Goal: Check status

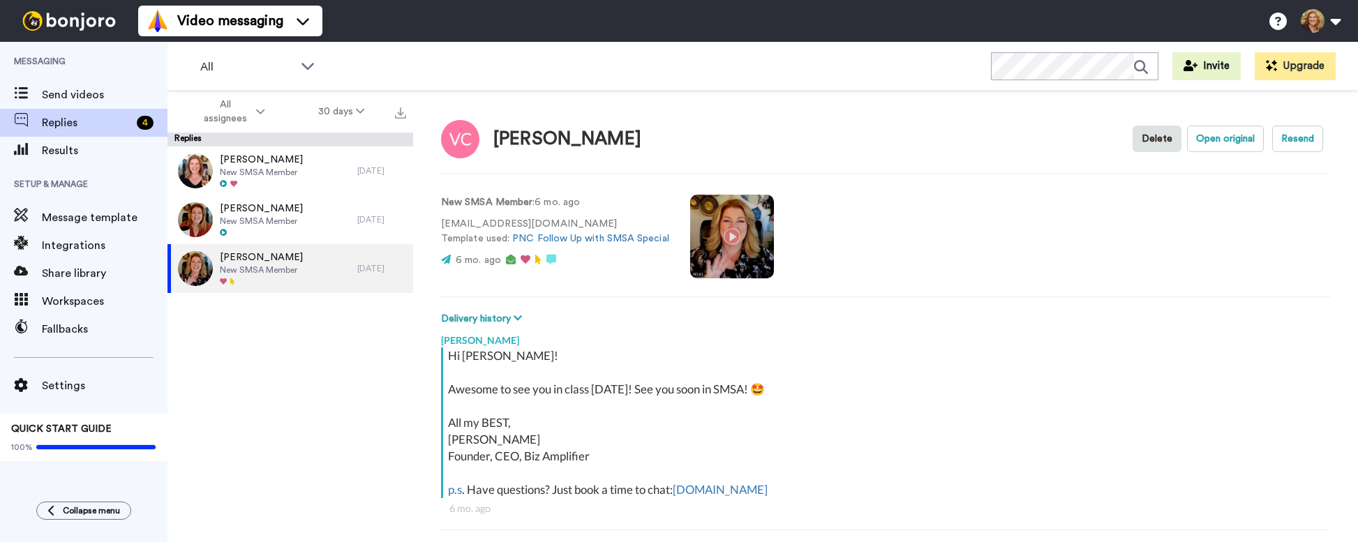
scroll to position [49, 0]
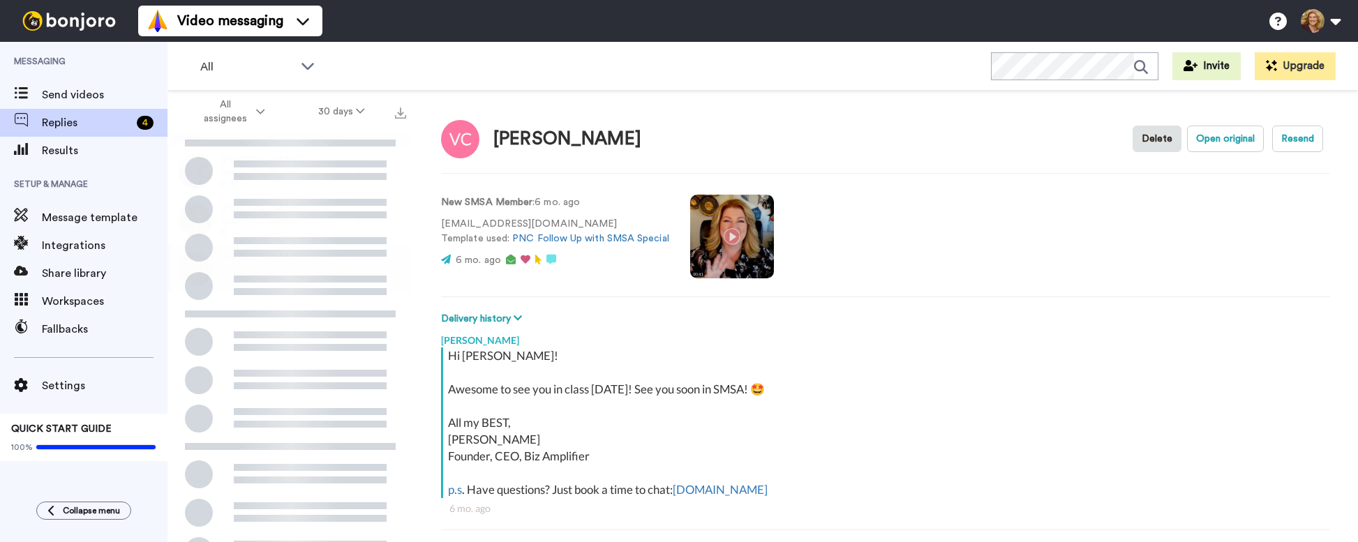
scroll to position [49, 0]
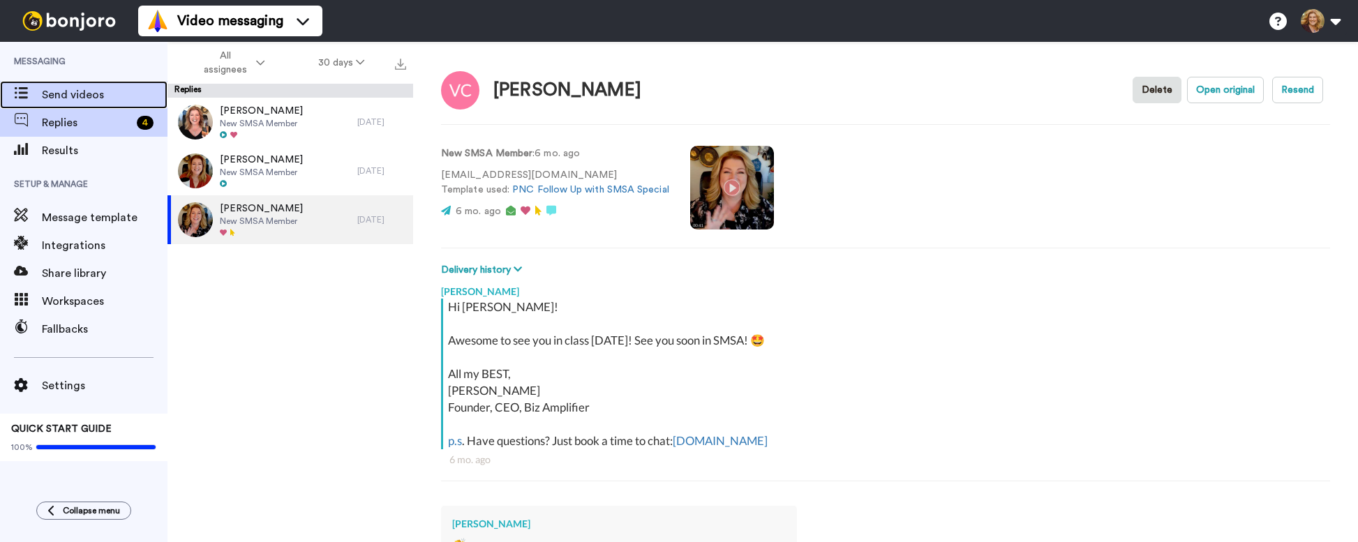
click at [83, 89] on span "Send videos" at bounding box center [105, 95] width 126 height 17
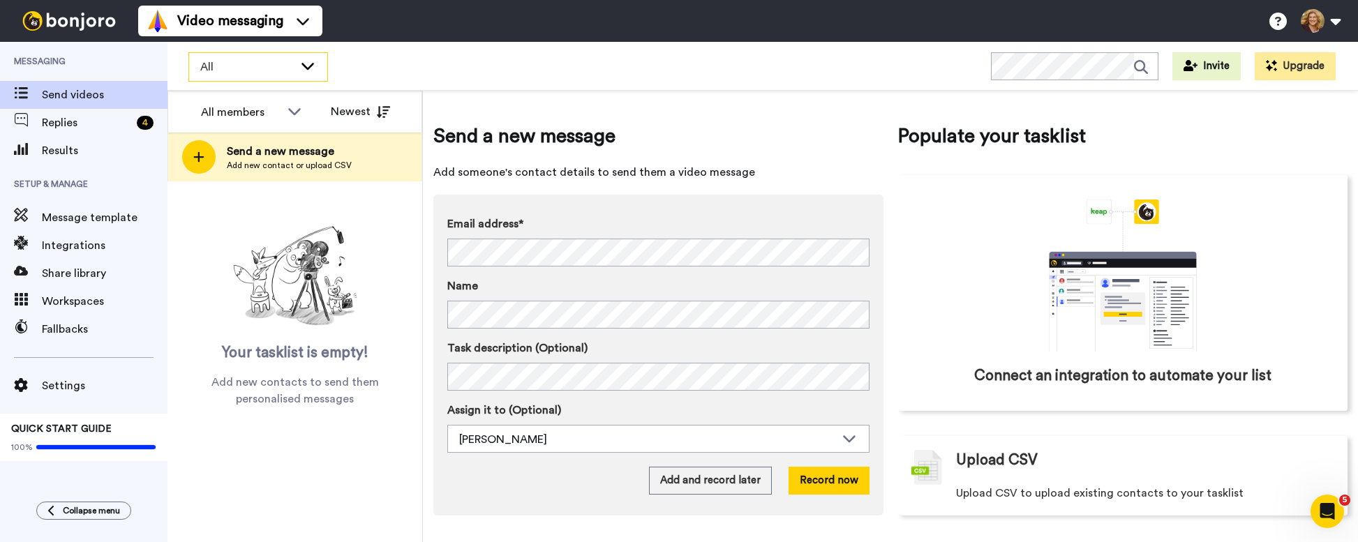
click at [312, 68] on icon at bounding box center [307, 66] width 17 height 14
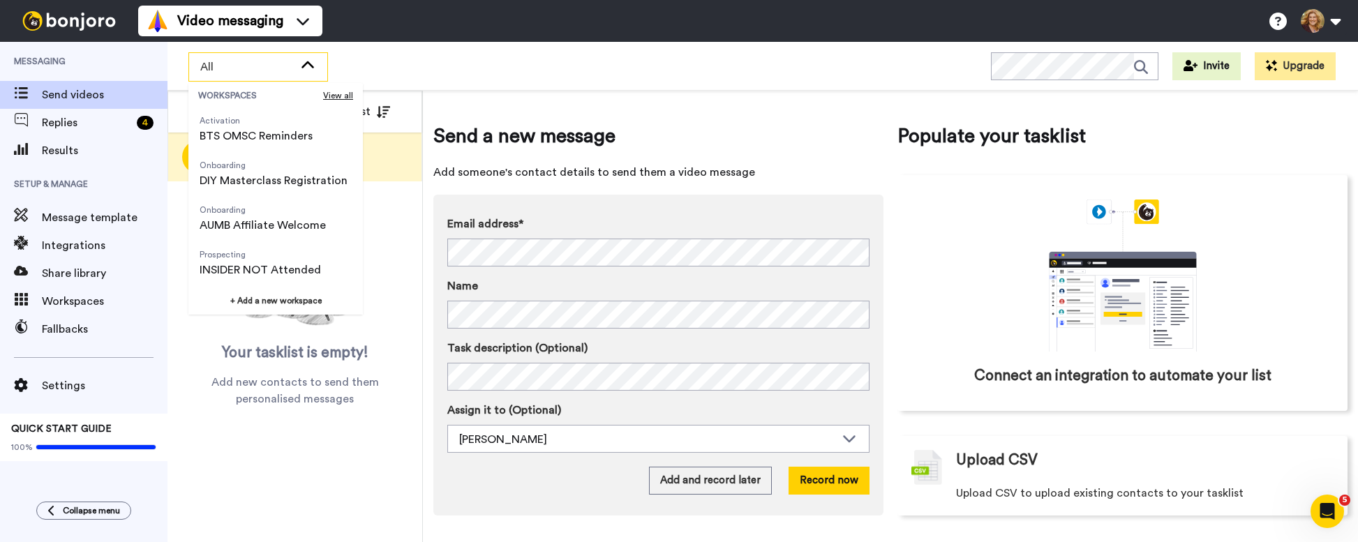
scroll to position [491, 0]
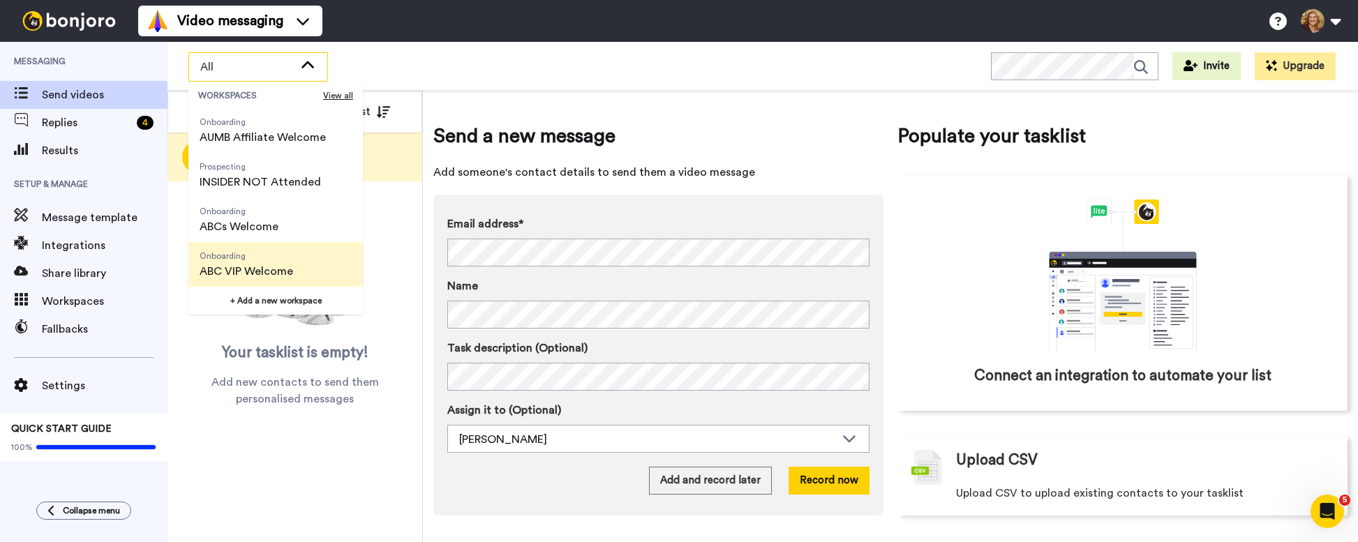
click at [283, 263] on span "ABC VIP Welcome" at bounding box center [247, 271] width 94 height 17
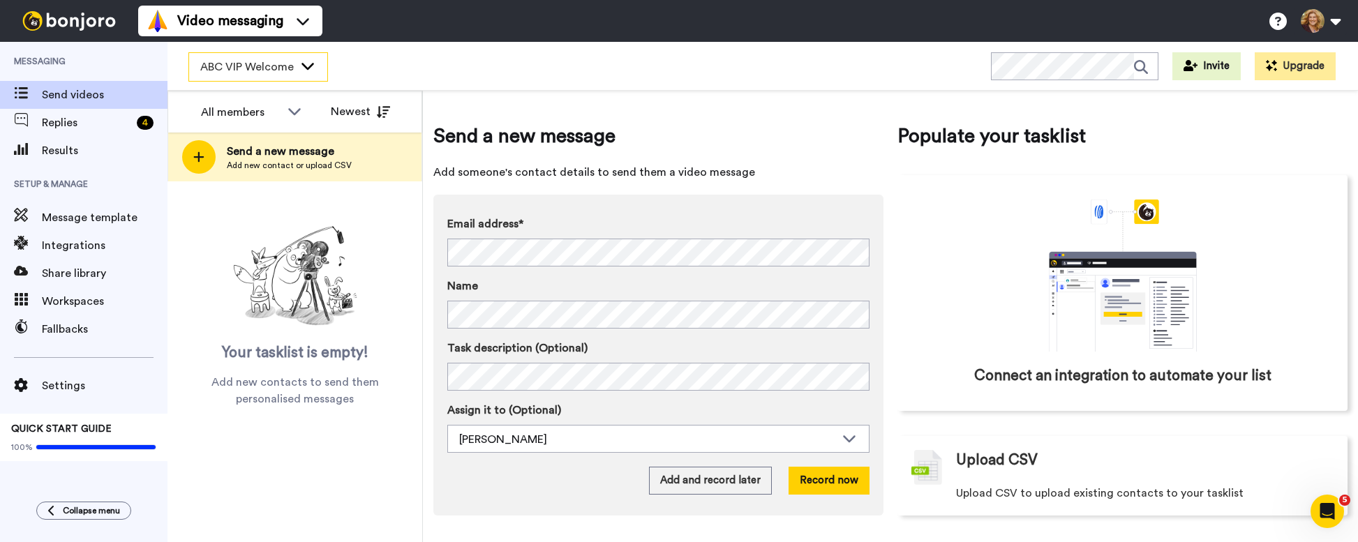
click at [309, 63] on icon at bounding box center [307, 66] width 17 height 14
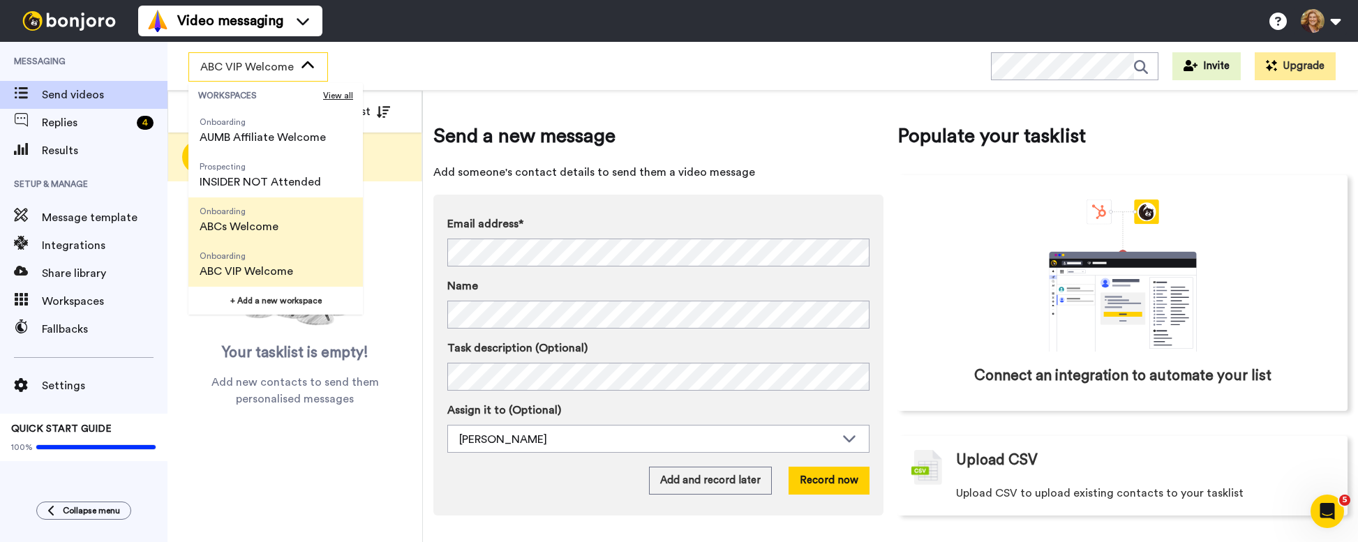
click at [280, 226] on span "Onboarding ABCs Welcome" at bounding box center [238, 219] width 101 height 45
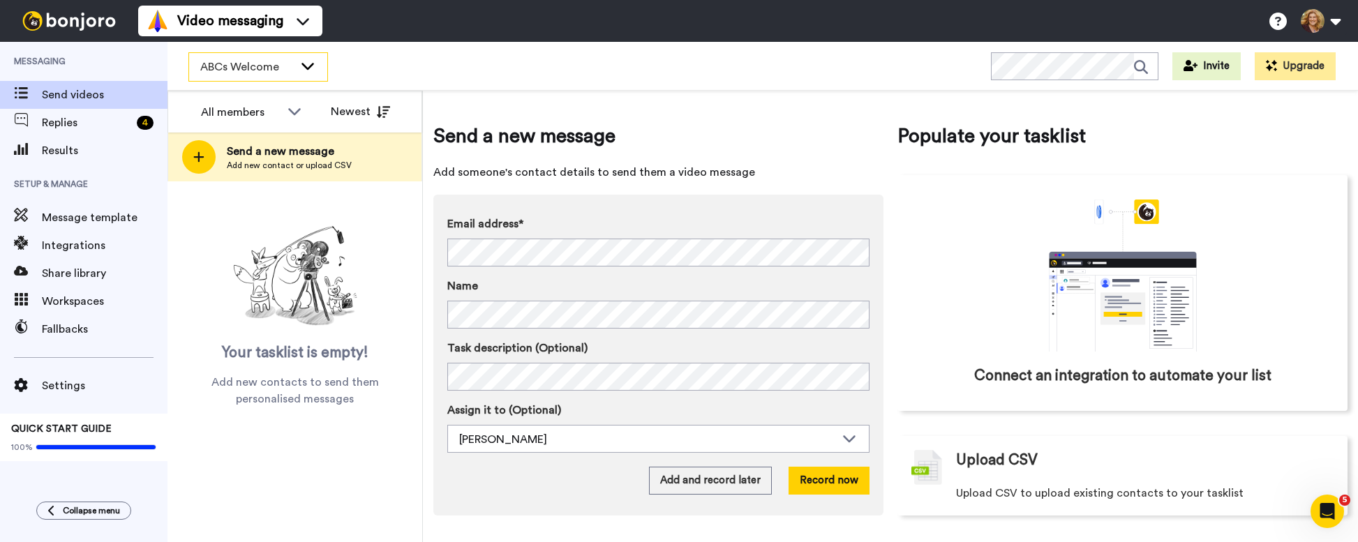
click at [309, 59] on icon at bounding box center [307, 66] width 17 height 14
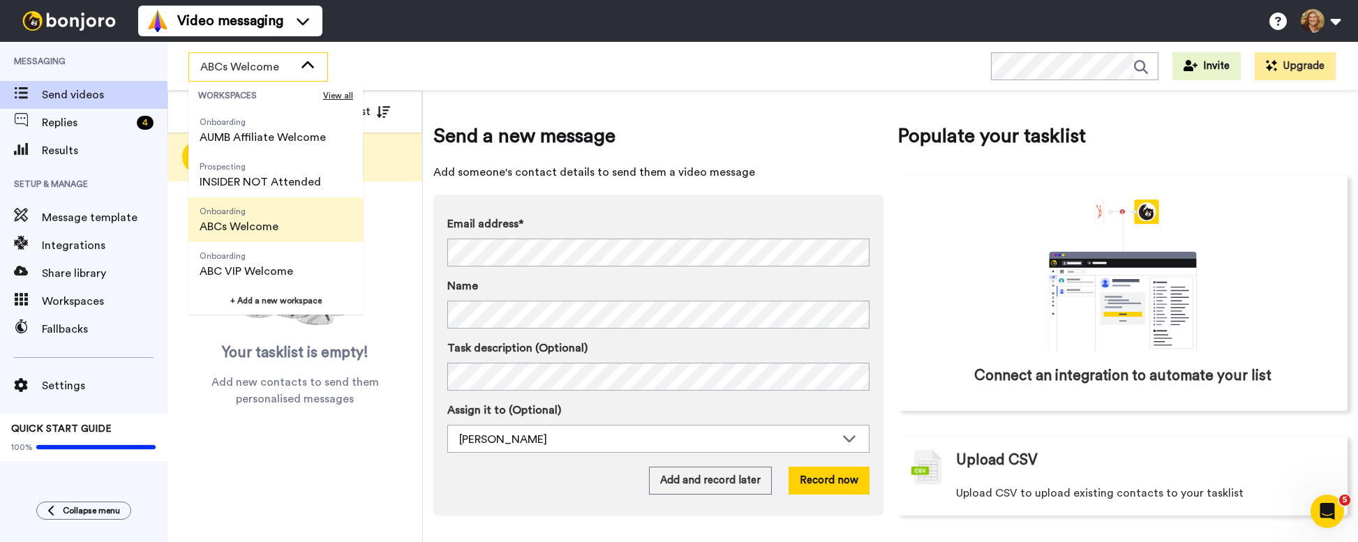
scroll to position [0, 0]
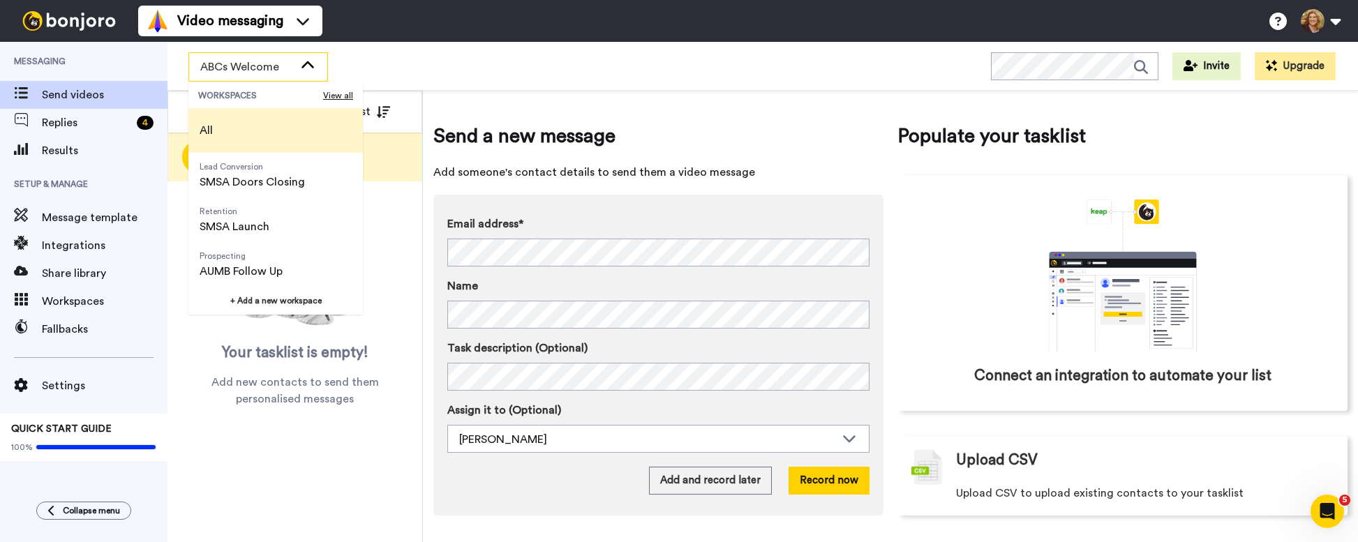
click at [271, 129] on li "All" at bounding box center [275, 130] width 174 height 45
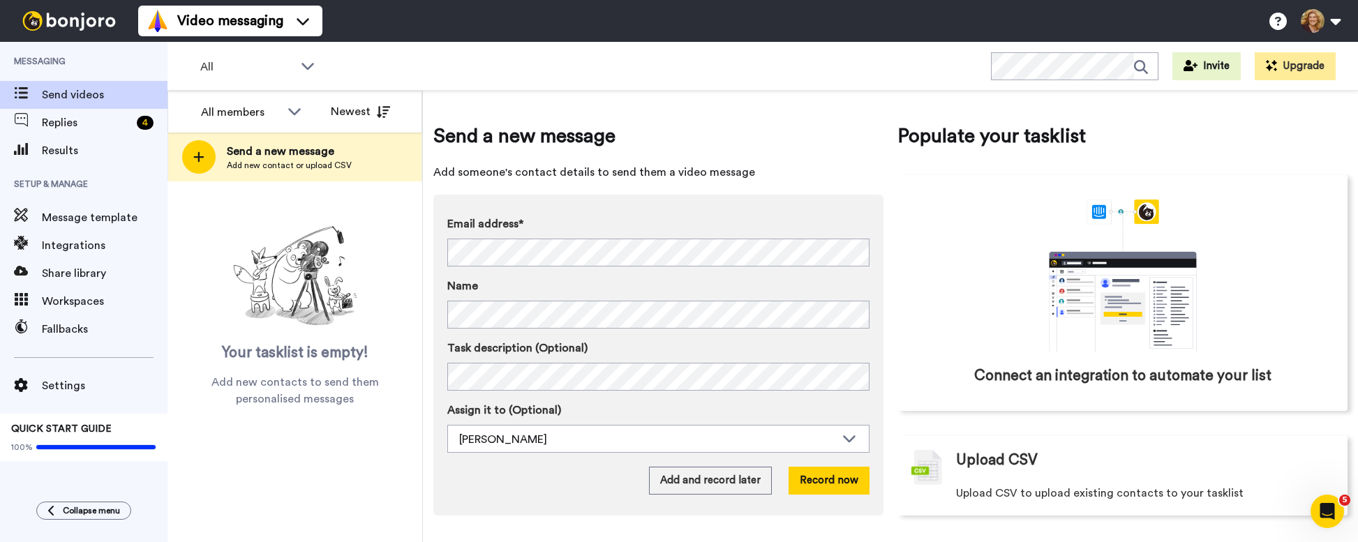
click at [415, 13] on div "Video messaging Help docs Settings" at bounding box center [748, 21] width 1220 height 42
click at [58, 153] on span "Results" at bounding box center [105, 150] width 126 height 17
